Goal: Use online tool/utility: Utilize a website feature to perform a specific function

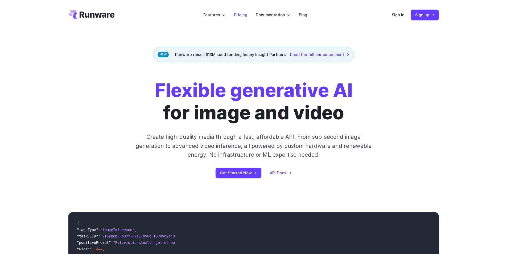
click at [246, 15] on link "Pricing" at bounding box center [240, 15] width 13 height 6
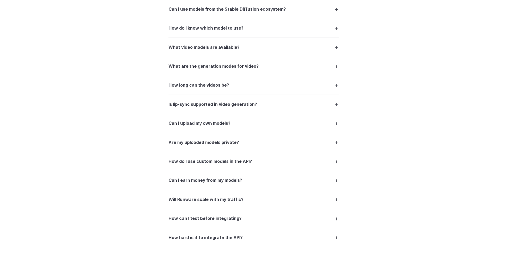
scroll to position [958, 0]
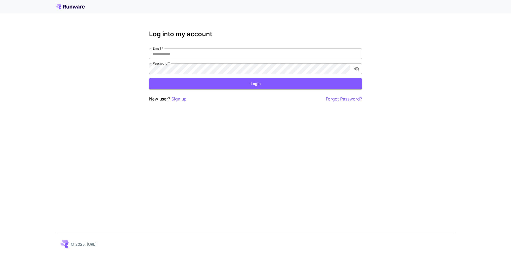
click at [181, 54] on input "Email   *" at bounding box center [255, 53] width 213 height 11
type input "**********"
click button "Login" at bounding box center [255, 83] width 213 height 11
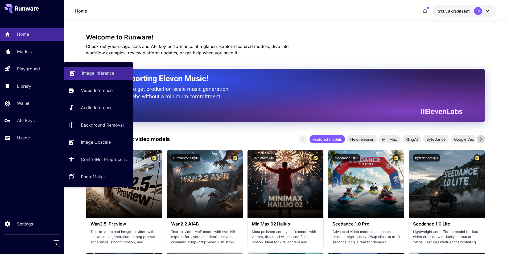
click at [78, 71] on link "Image Inference" at bounding box center [98, 73] width 69 height 13
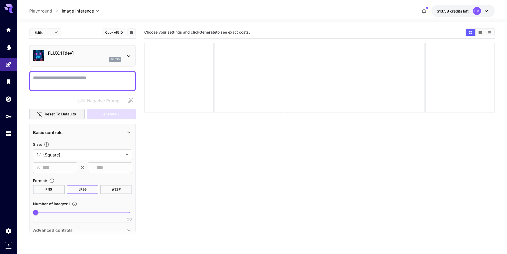
click at [92, 62] on div "FLUX.1 [dev] flux1d" at bounding box center [82, 56] width 99 height 16
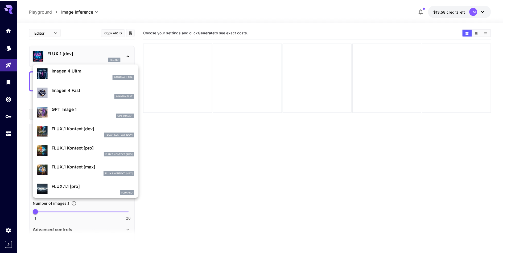
scroll to position [293, 0]
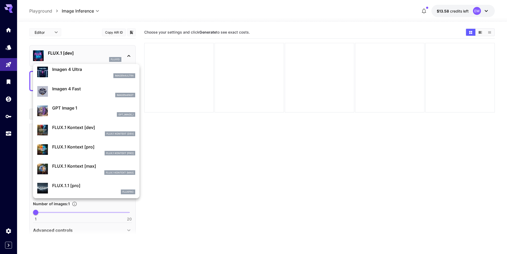
click at [99, 171] on div "FLUX.1 Kontext [max]" at bounding box center [93, 172] width 83 height 5
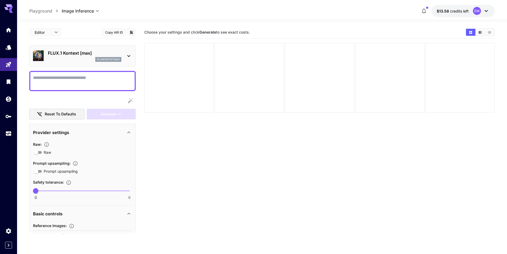
click at [68, 77] on textarea "Raw" at bounding box center [82, 81] width 99 height 13
click at [77, 80] on textarea "Raw" at bounding box center [82, 81] width 99 height 13
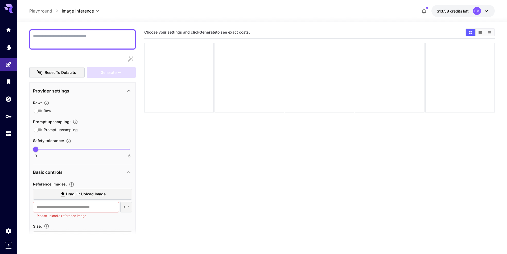
scroll to position [53, 0]
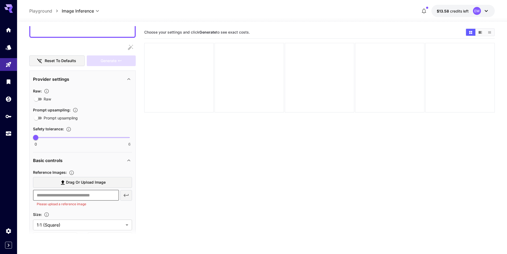
click at [85, 198] on input "text" at bounding box center [76, 195] width 86 height 11
click at [182, 174] on section "Choose your settings and click Generate to see exact costs." at bounding box center [319, 153] width 351 height 254
click at [96, 181] on span "Drag or upload image" at bounding box center [86, 182] width 40 height 7
click at [0, 0] on input "Drag or upload image" at bounding box center [0, 0] width 0 height 0
type input "**********"
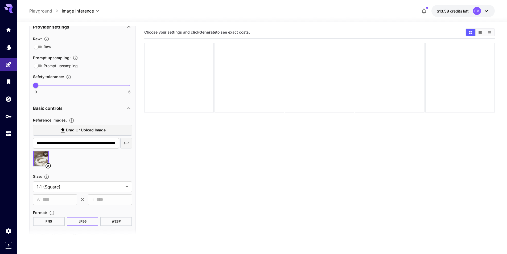
scroll to position [133, 0]
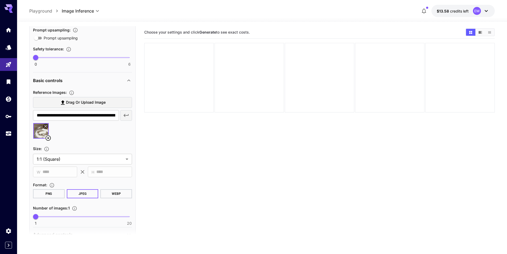
click at [48, 138] on icon at bounding box center [48, 137] width 5 height 5
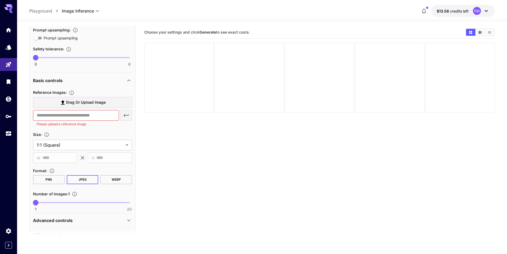
click at [259, 162] on section "Choose your settings and click Generate to see exact costs." at bounding box center [319, 153] width 351 height 254
click at [87, 103] on span "Drag or upload image" at bounding box center [86, 102] width 40 height 7
click at [0, 0] on input "Drag or upload image" at bounding box center [0, 0] width 0 height 0
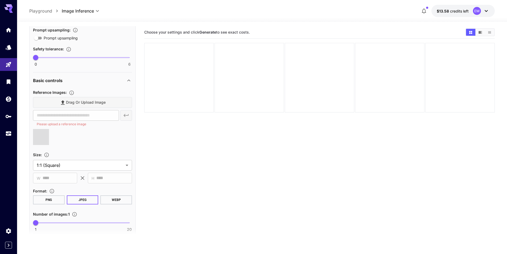
type input "**********"
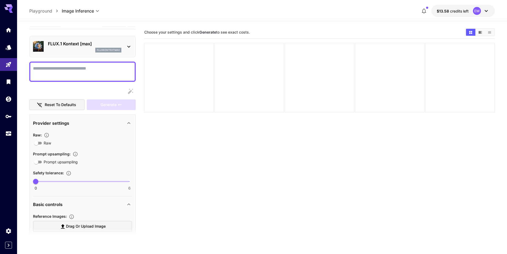
scroll to position [0, 0]
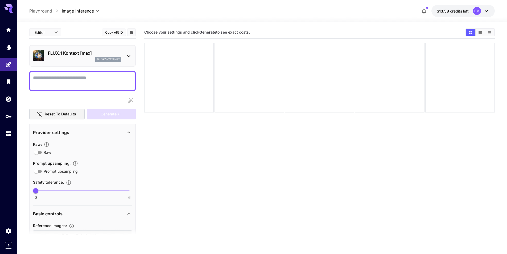
click at [55, 84] on textarea "Raw" at bounding box center [82, 81] width 99 height 13
type textarea "*"
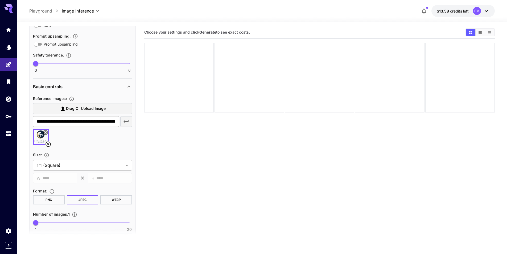
scroll to position [133, 0]
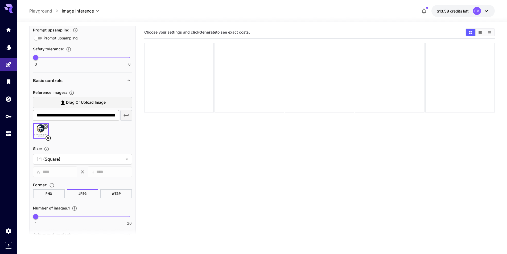
click at [79, 160] on body "**********" at bounding box center [253, 168] width 507 height 336
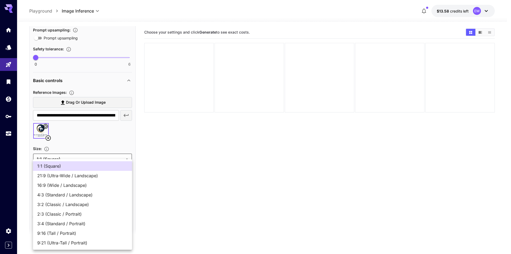
click at [216, 156] on div at bounding box center [255, 127] width 511 height 254
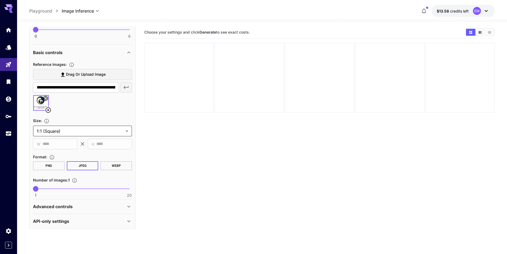
scroll to position [161, 0]
click at [110, 210] on div "Advanced controls" at bounding box center [82, 206] width 99 height 13
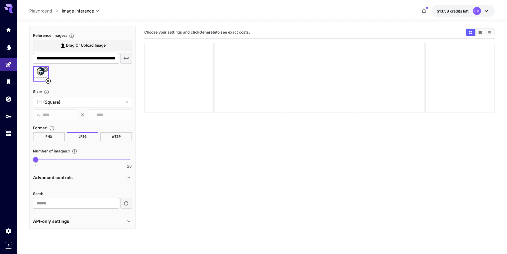
scroll to position [190, 0]
click at [85, 175] on div "Advanced controls" at bounding box center [79, 177] width 93 height 6
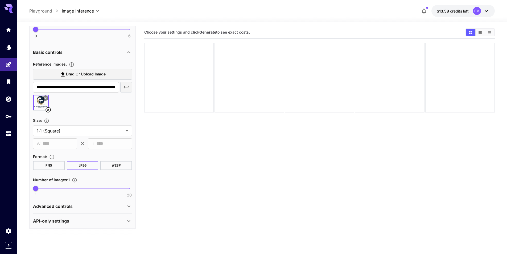
scroll to position [161, 0]
click at [84, 221] on div "API-only settings" at bounding box center [79, 221] width 93 height 6
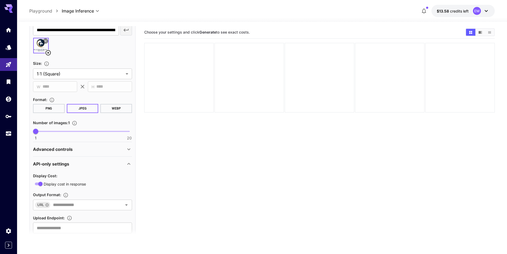
scroll to position [233, 0]
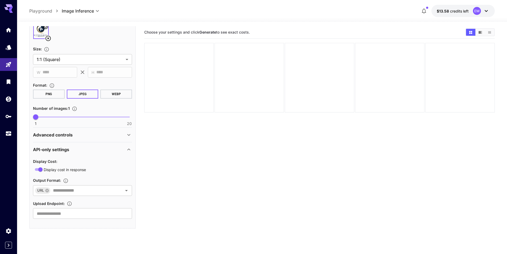
click at [75, 149] on div "API-only settings" at bounding box center [79, 149] width 93 height 6
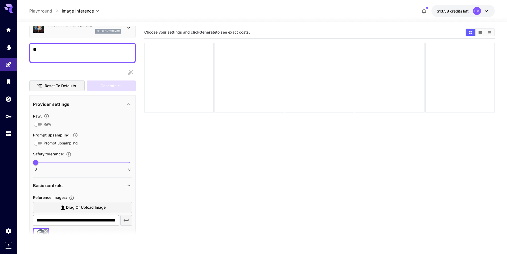
scroll to position [0, 0]
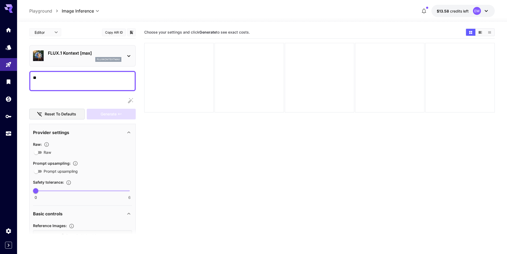
click at [63, 81] on textarea "**" at bounding box center [82, 81] width 99 height 13
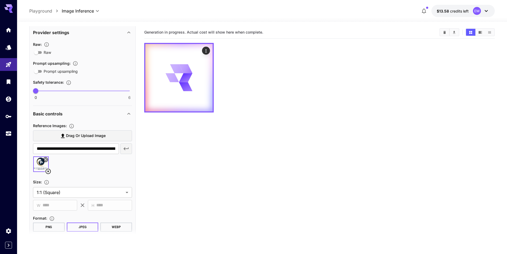
scroll to position [106, 0]
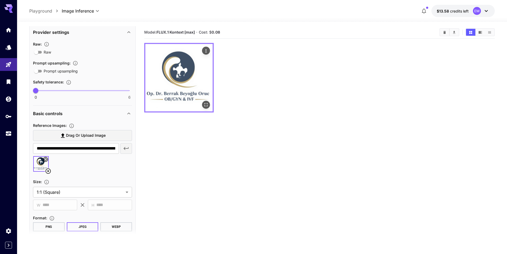
type textarea "**********"
click at [208, 106] on icon "Open in fullscreen" at bounding box center [205, 104] width 5 height 5
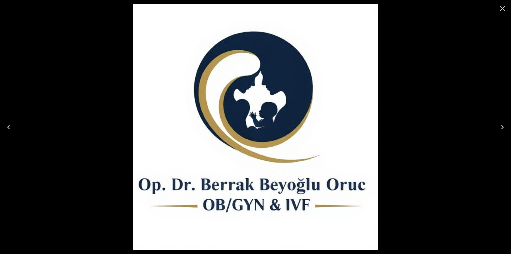
click at [454, 77] on div at bounding box center [255, 127] width 511 height 254
click at [504, 5] on icon "Close" at bounding box center [502, 8] width 9 height 9
